Goal: Navigation & Orientation: Find specific page/section

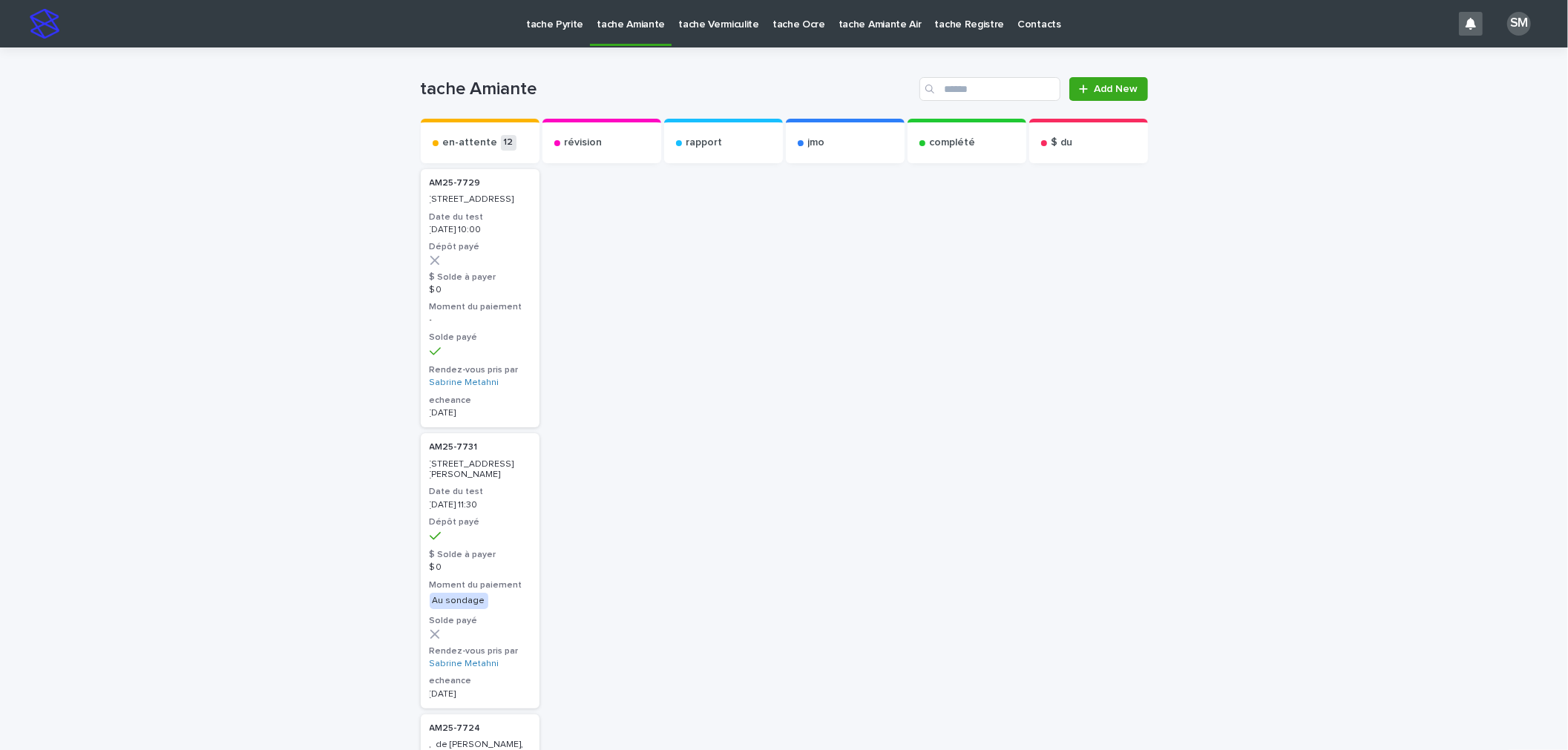
click at [546, 18] on p "tache Pyrite" at bounding box center [555, 16] width 57 height 31
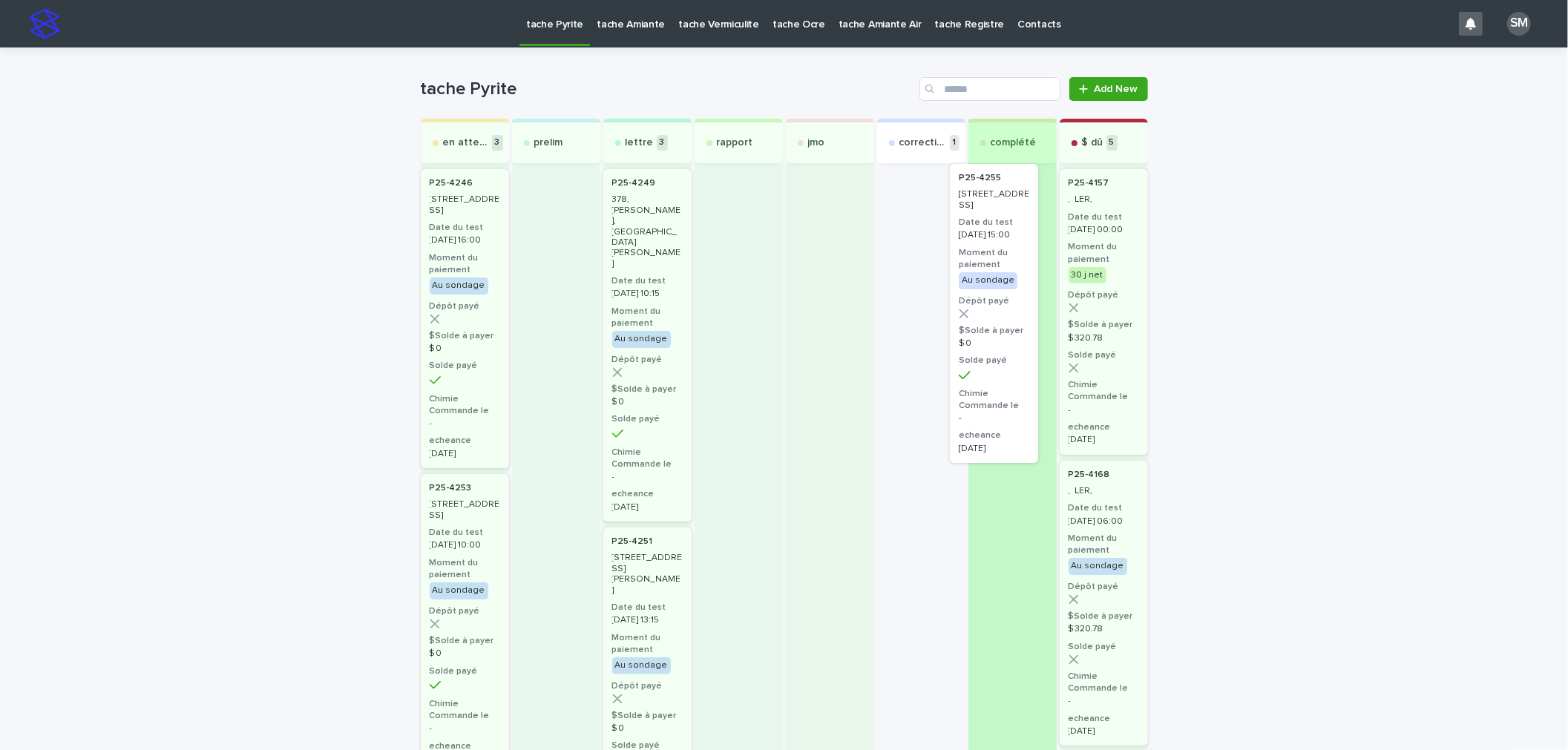
drag, startPoint x: 946, startPoint y: 244, endPoint x: 1016, endPoint y: 235, distance: 70.6
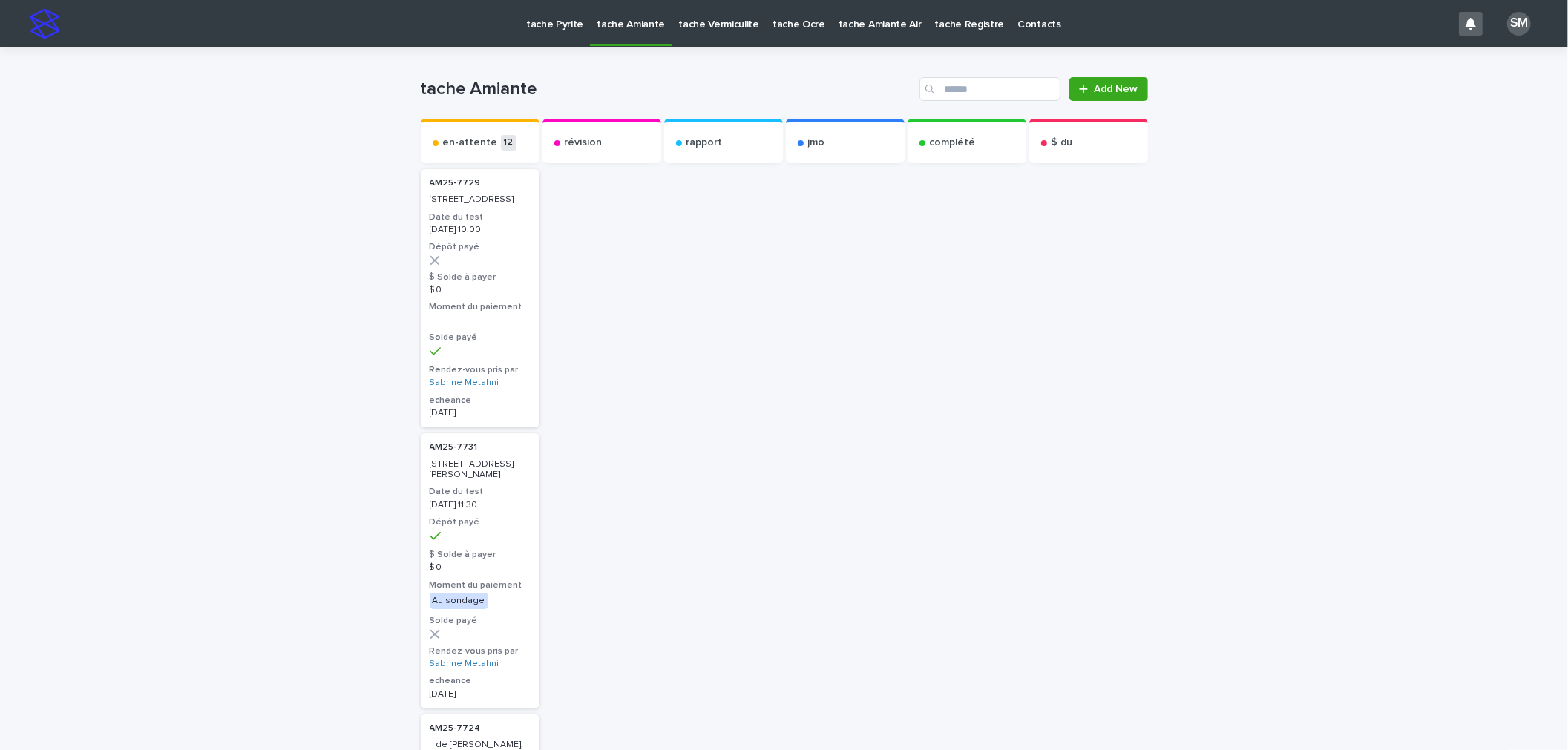
click at [559, 17] on p "tache Pyrite" at bounding box center [555, 16] width 57 height 31
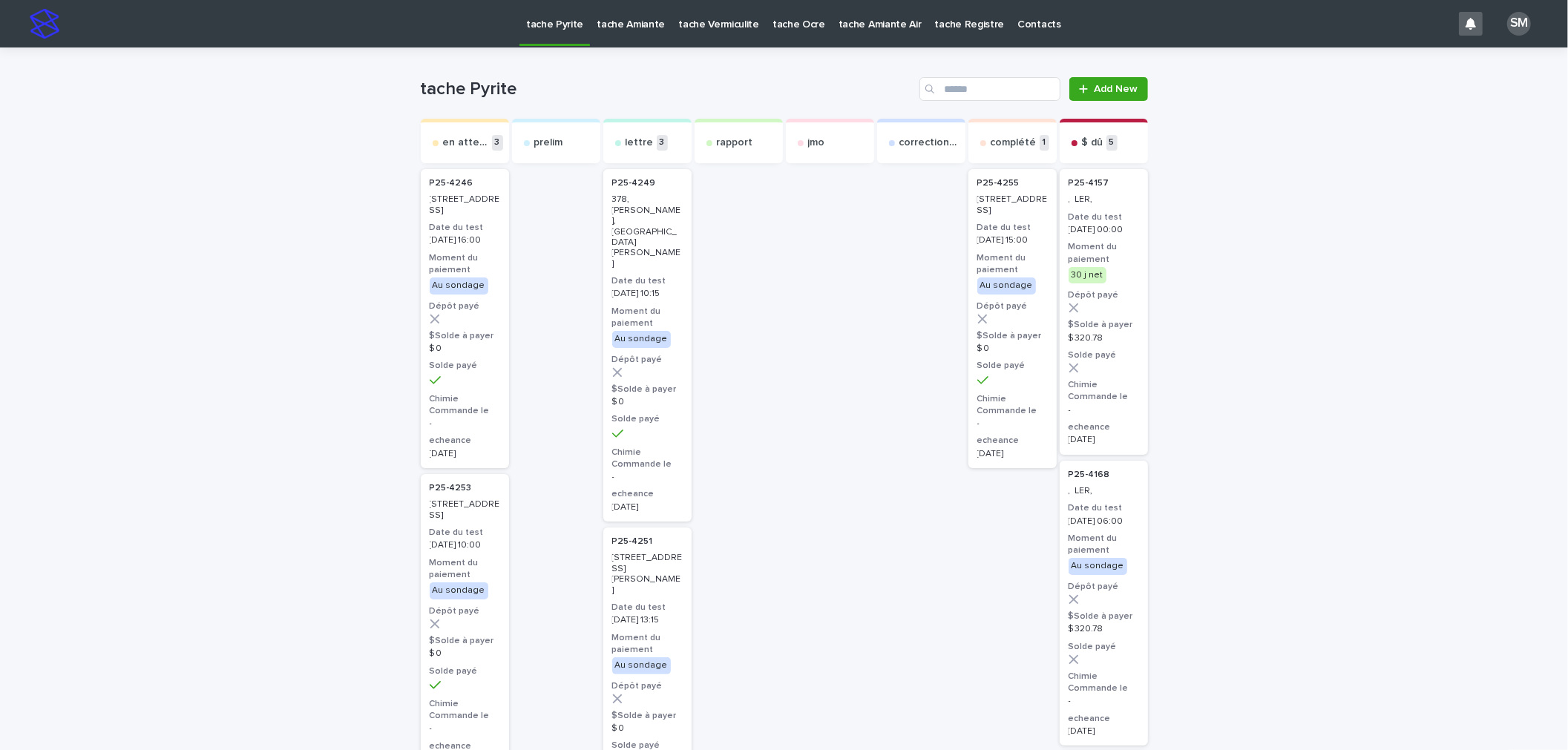
click at [638, 27] on p "tache Amiante" at bounding box center [631, 16] width 68 height 31
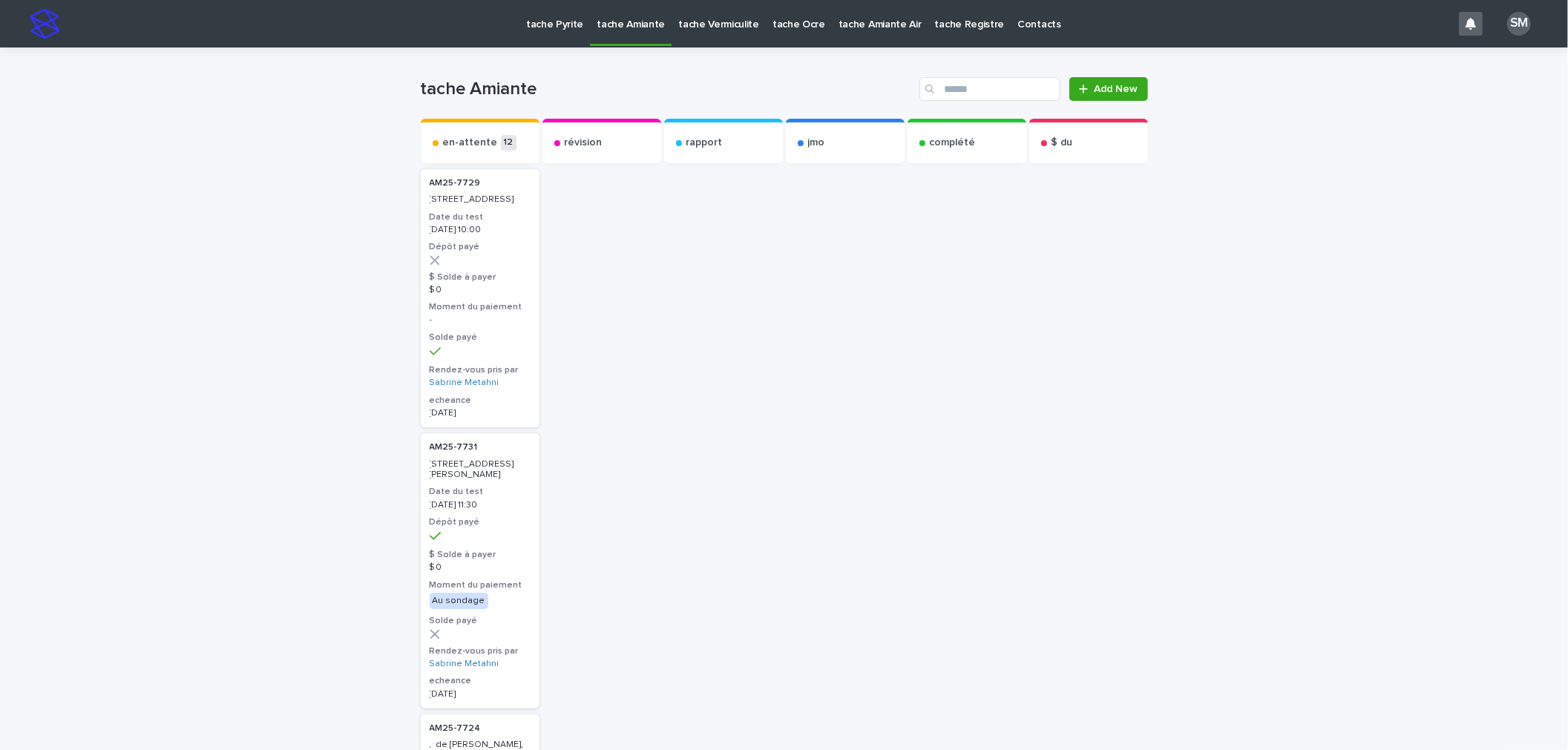
click at [690, 21] on p "tache Vermiculite" at bounding box center [719, 16] width 81 height 31
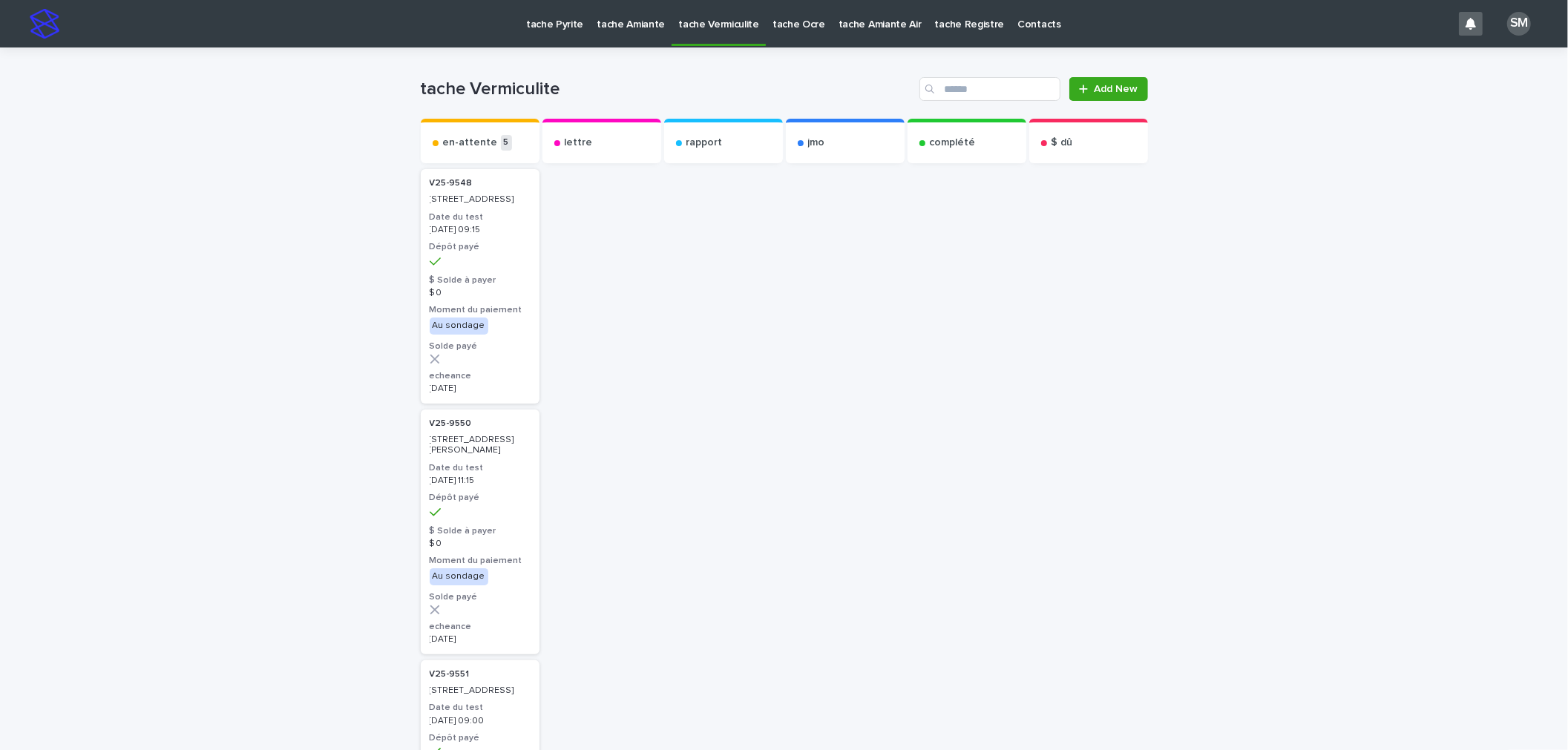
click at [544, 21] on p "tache Pyrite" at bounding box center [555, 16] width 57 height 31
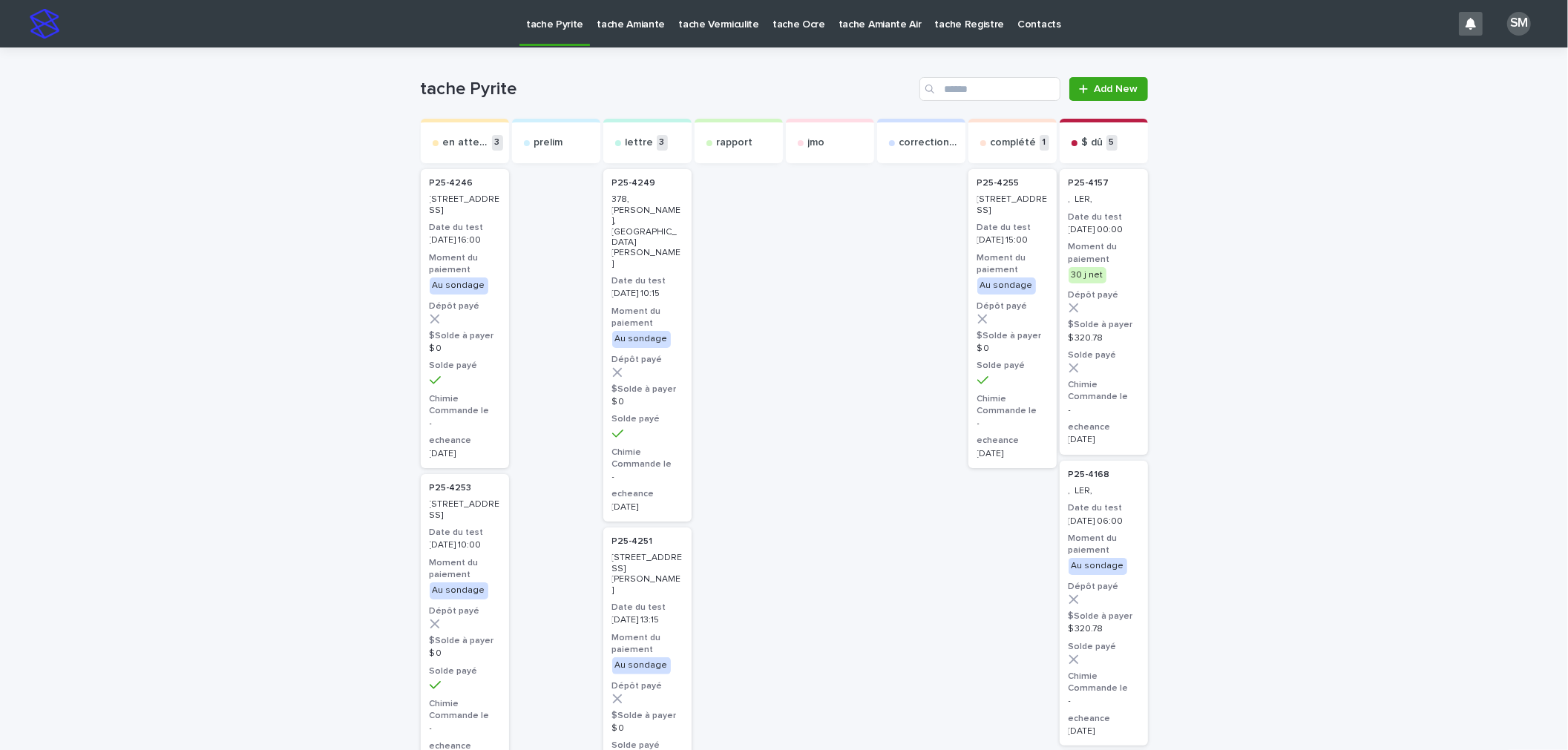
click at [604, 21] on p "tache Amiante" at bounding box center [631, 16] width 68 height 31
